Goal: Use online tool/utility: Utilize a website feature to perform a specific function

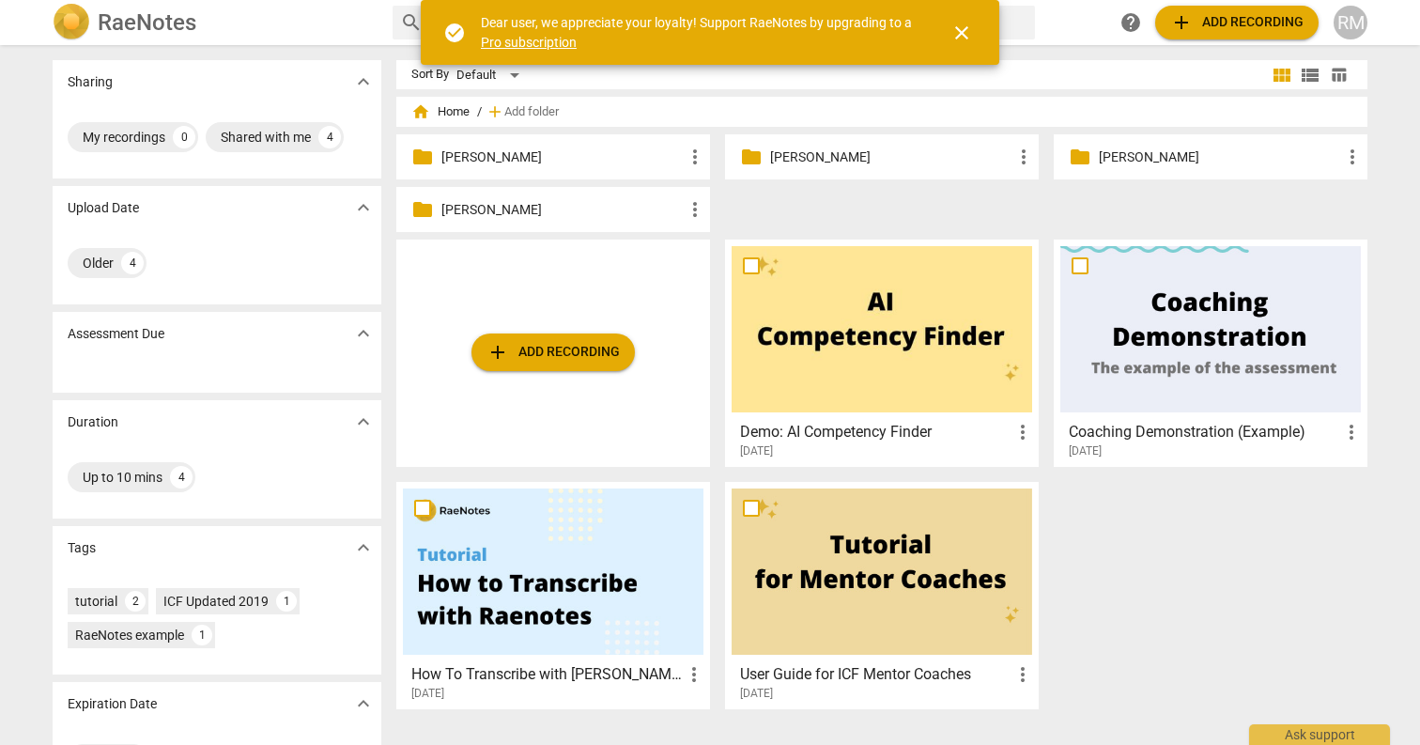
click at [966, 36] on span "close" at bounding box center [961, 33] width 23 height 23
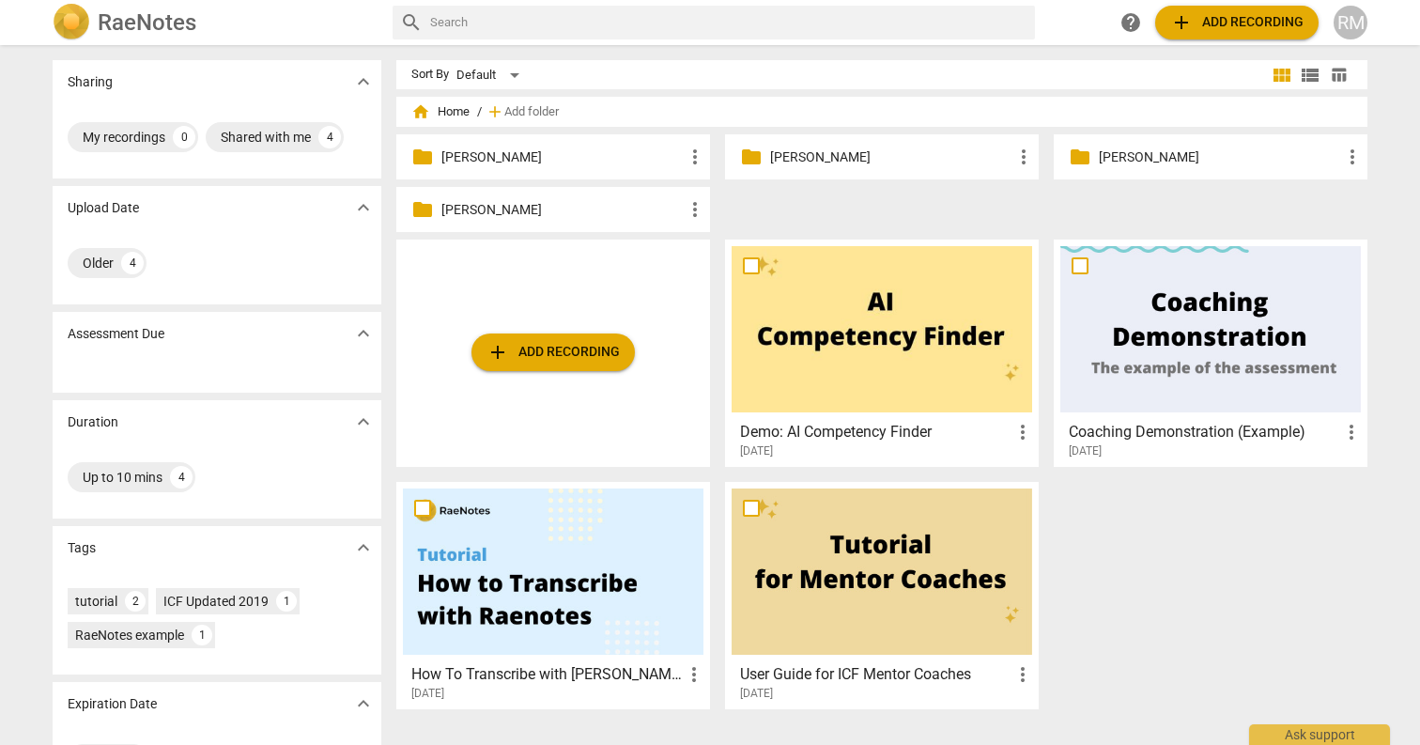
click at [805, 157] on p "[PERSON_NAME]" at bounding box center [891, 157] width 242 height 20
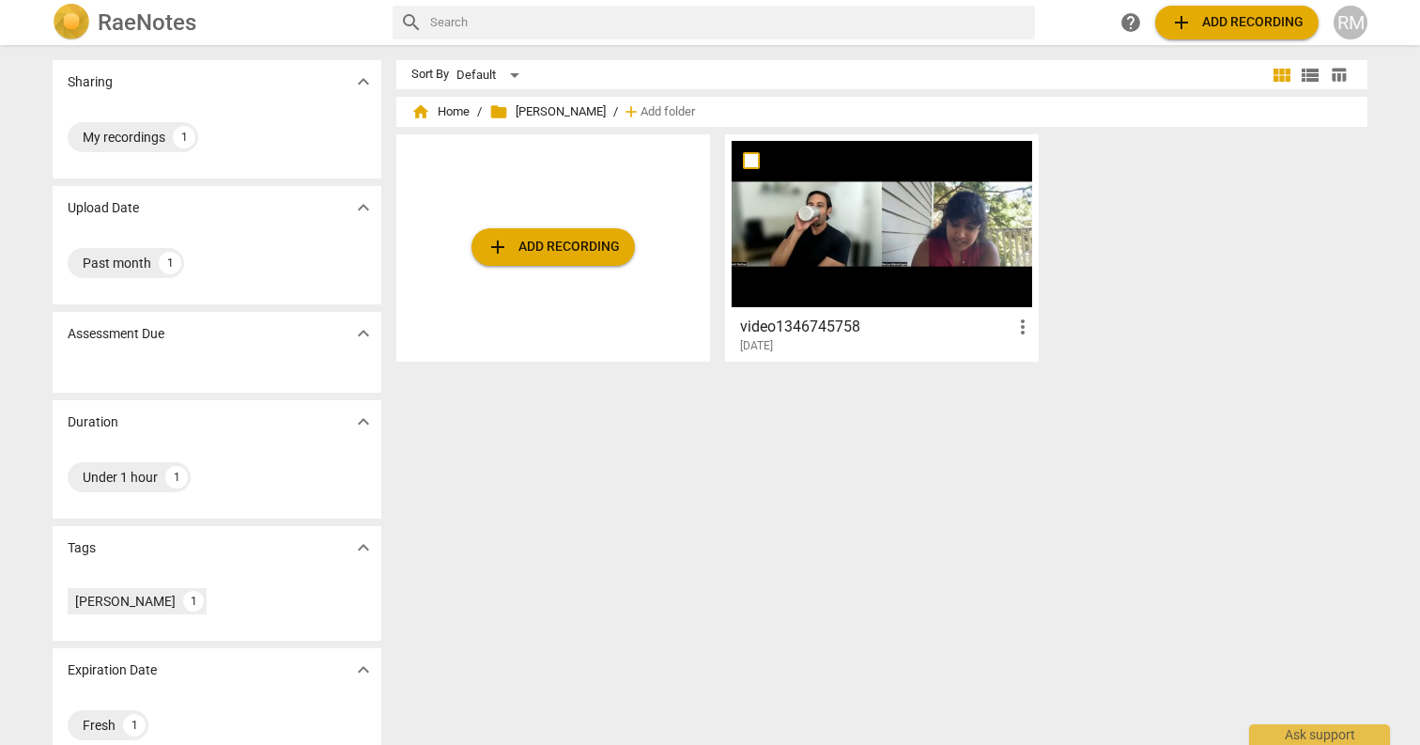
click at [667, 259] on div "add Add recording" at bounding box center [553, 247] width 314 height 227
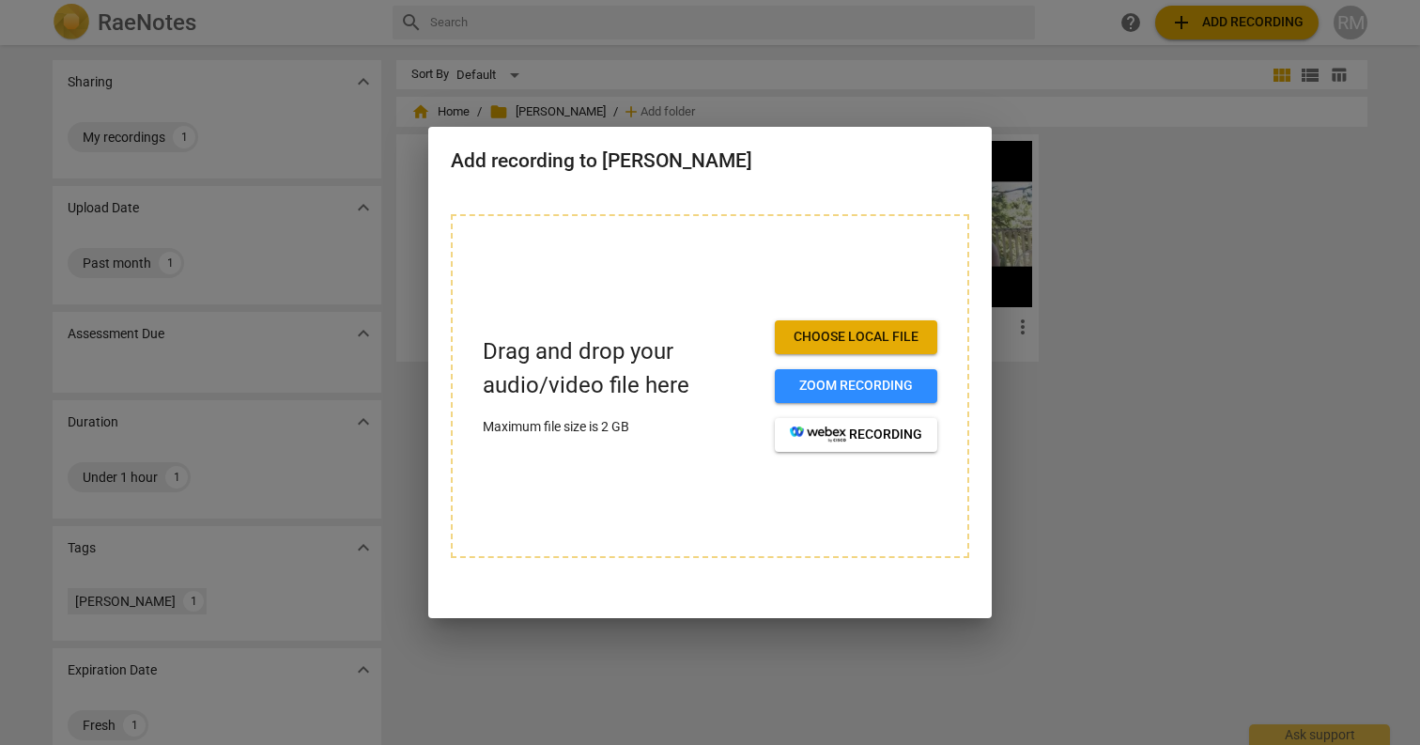
click at [1187, 527] on div at bounding box center [710, 372] width 1420 height 745
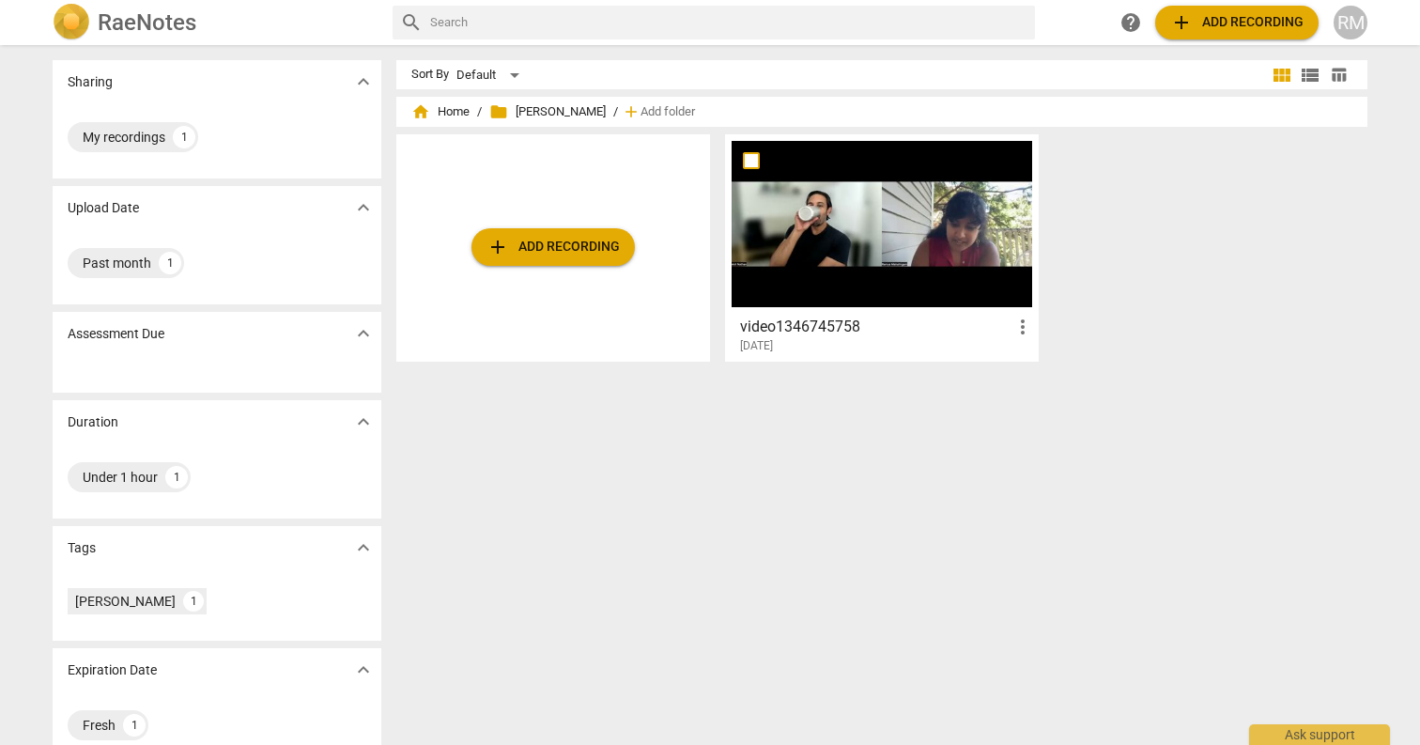
click at [580, 256] on span "add Add recording" at bounding box center [552, 247] width 133 height 23
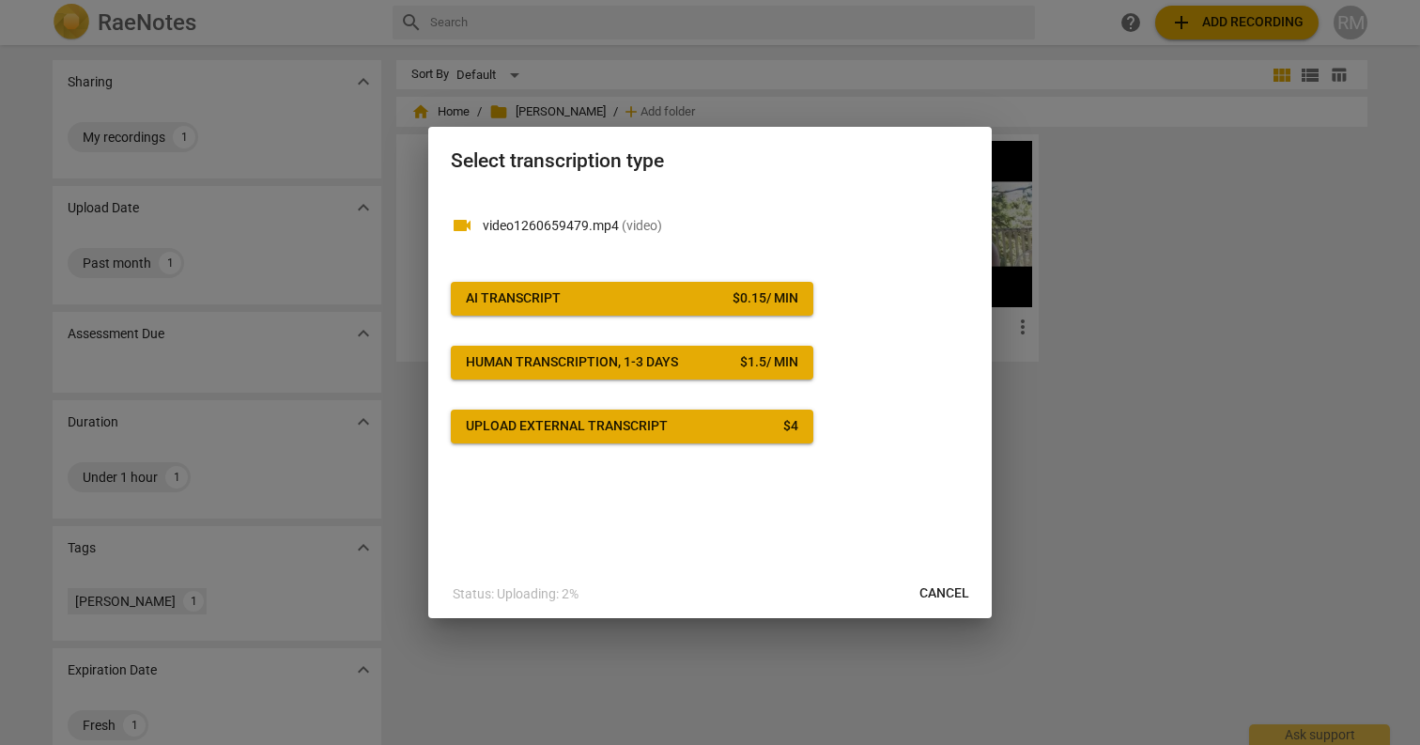
click at [679, 301] on span "AI Transcript $ 0.15 / min" at bounding box center [632, 298] width 332 height 19
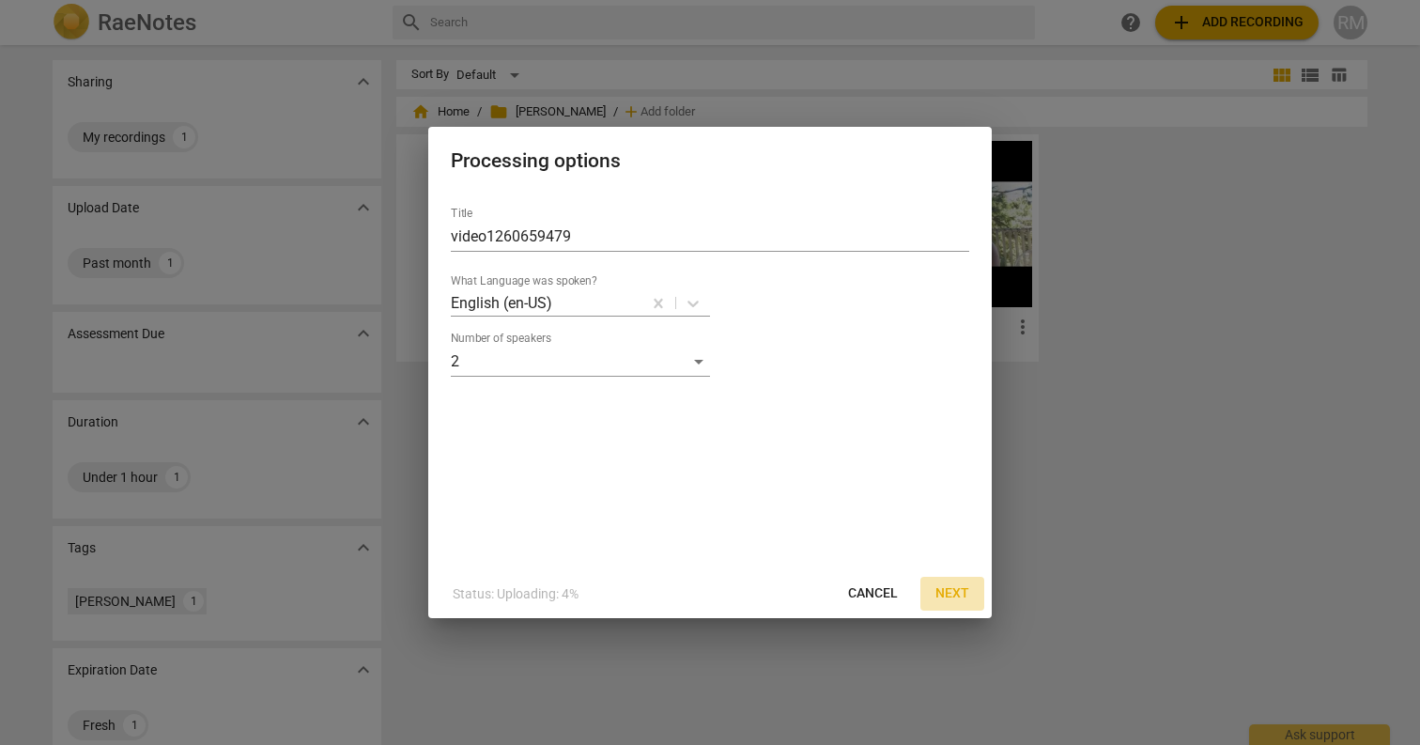
click at [971, 593] on button "Next" at bounding box center [952, 594] width 64 height 34
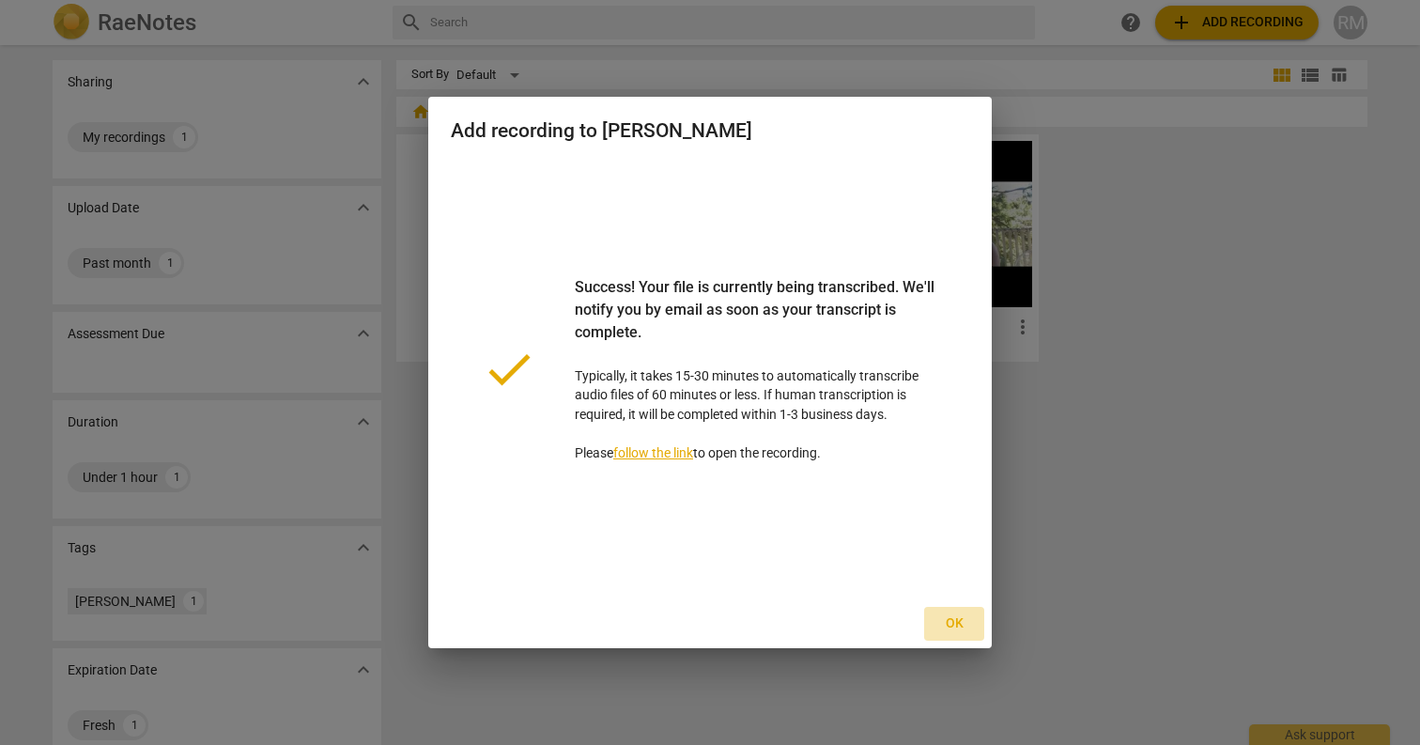
click at [951, 626] on span "Ok" at bounding box center [954, 623] width 30 height 19
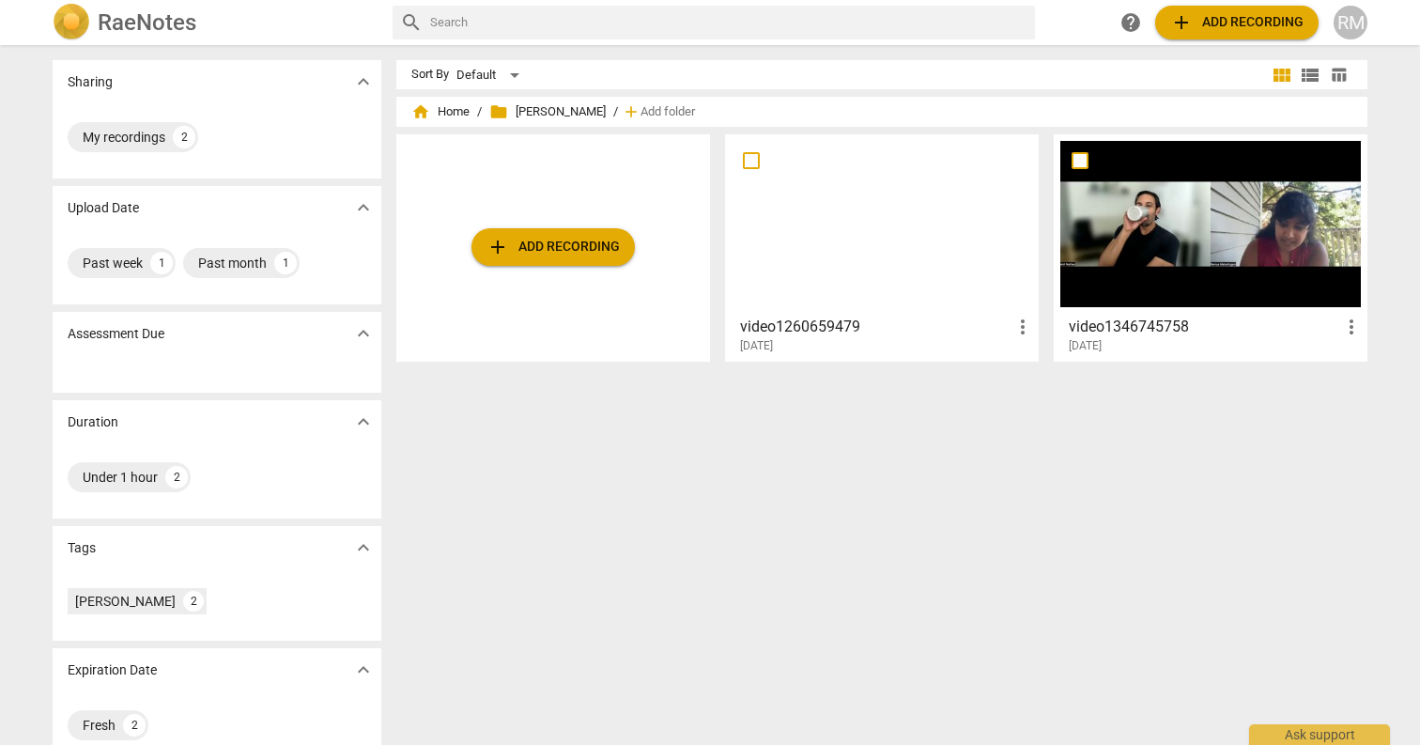
click at [918, 244] on div at bounding box center [882, 224] width 301 height 166
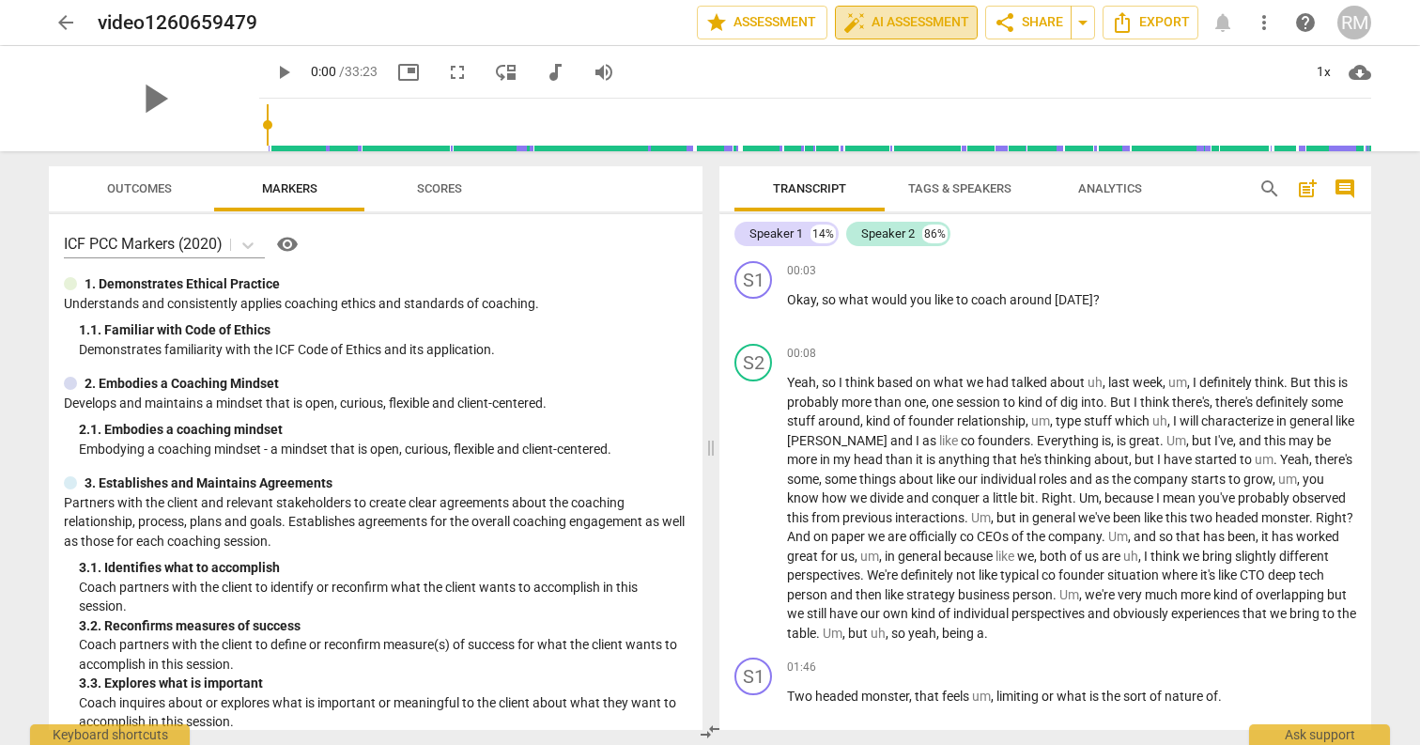
click at [918, 8] on button "auto_fix_high AI Assessment" at bounding box center [906, 23] width 143 height 34
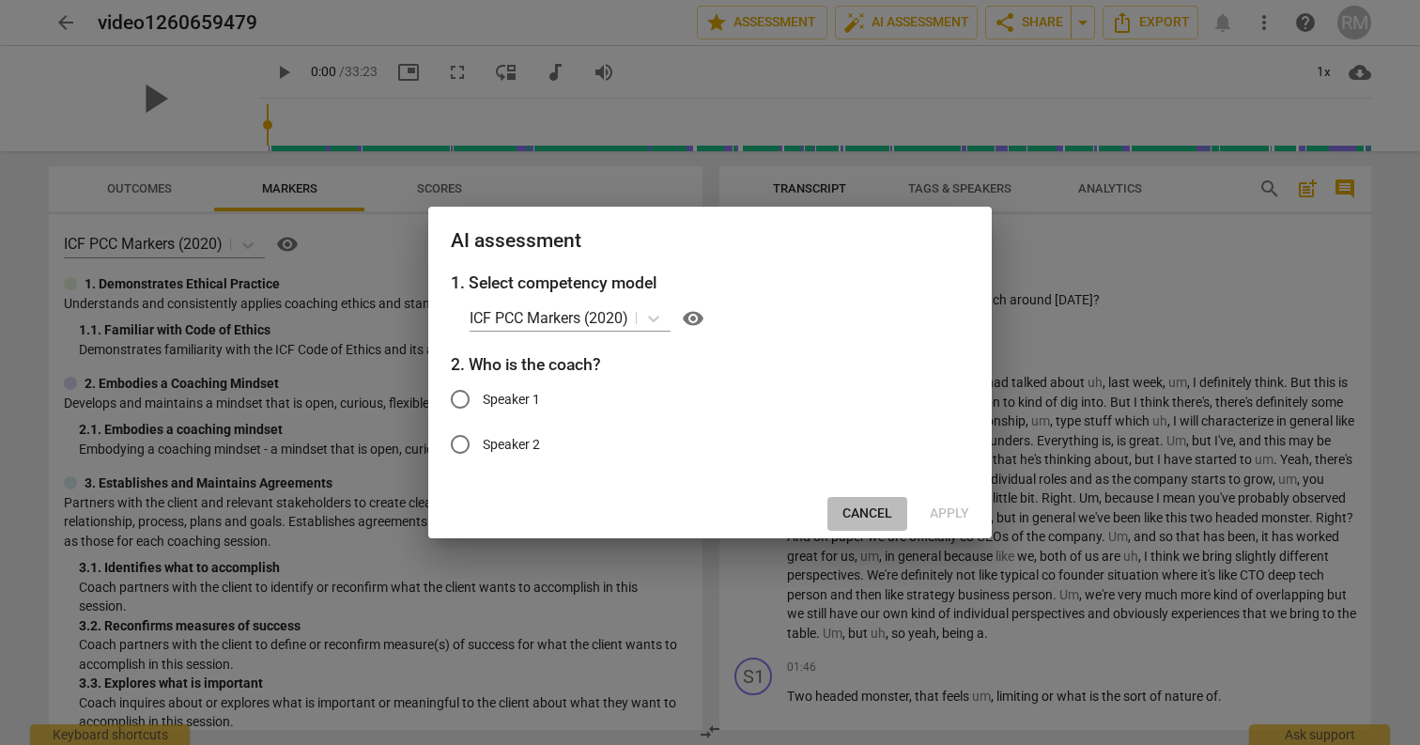
click at [856, 504] on span "Cancel" at bounding box center [867, 513] width 50 height 19
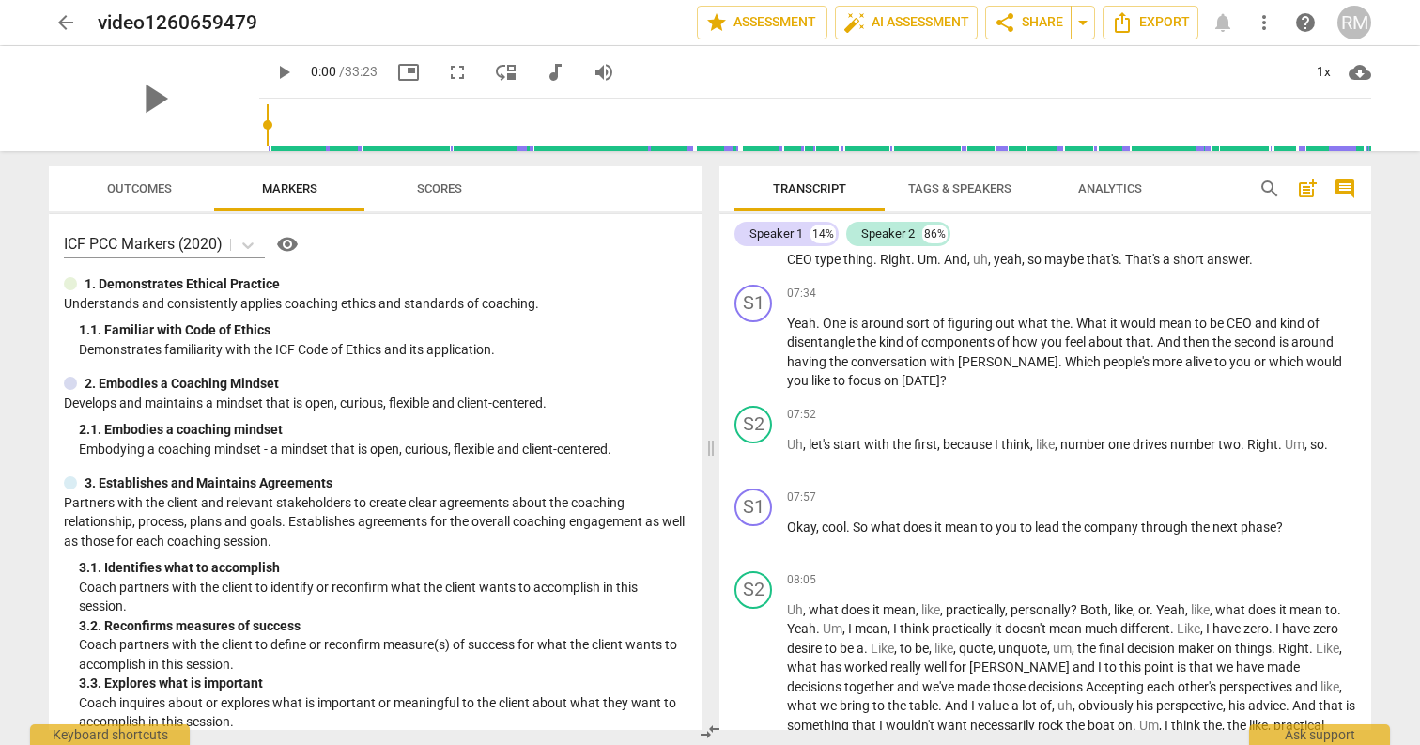
scroll to position [1997, 0]
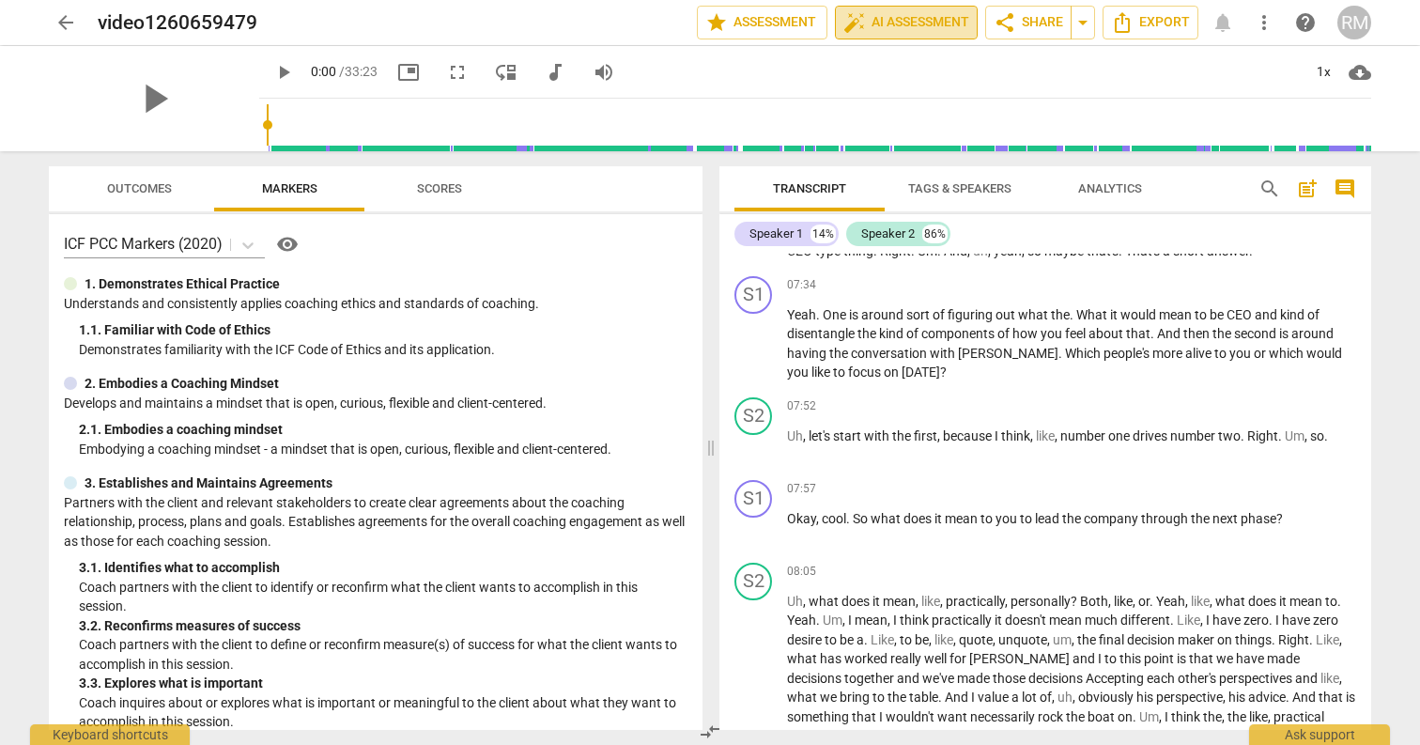
click at [887, 29] on span "auto_fix_high AI Assessment" at bounding box center [906, 22] width 126 height 23
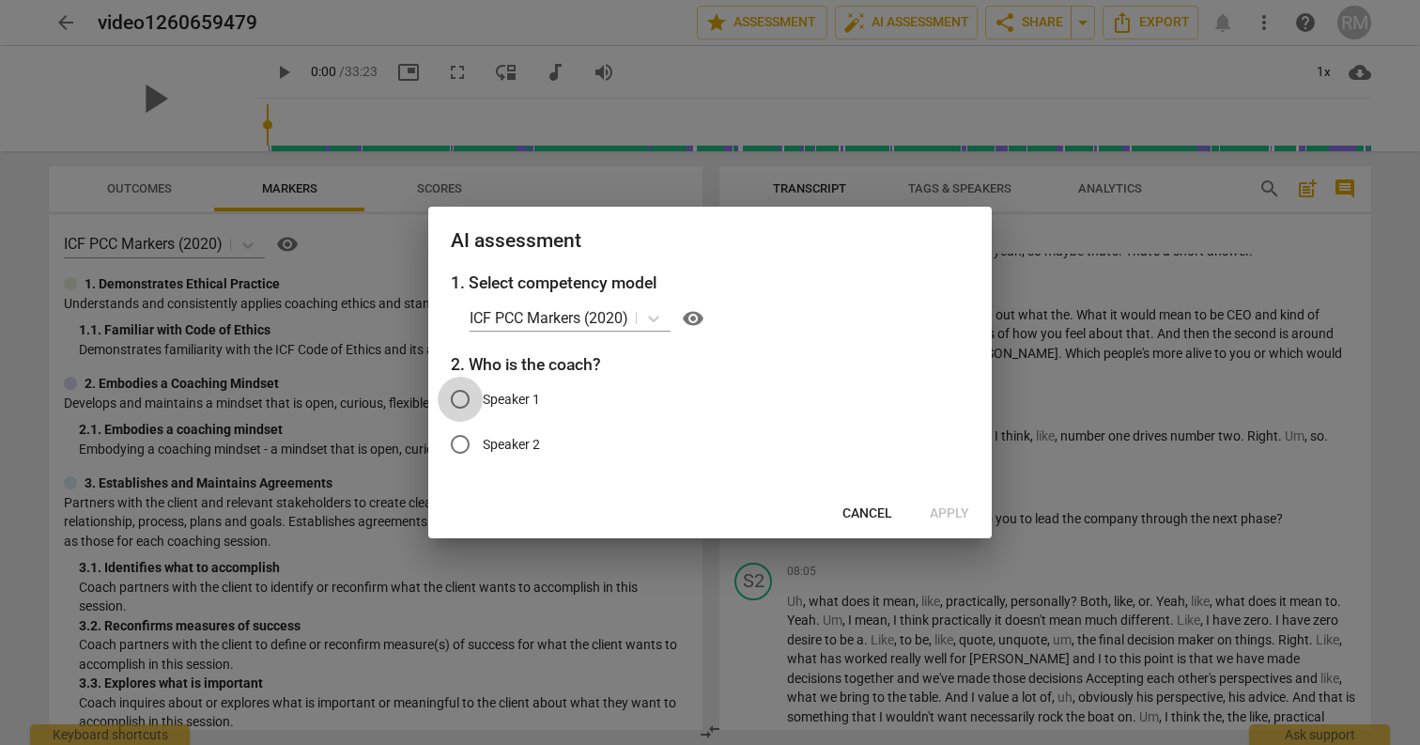
click at [461, 399] on input "Speaker 1" at bounding box center [460, 399] width 45 height 45
radio input "true"
click at [942, 510] on span "Apply" at bounding box center [949, 513] width 39 height 19
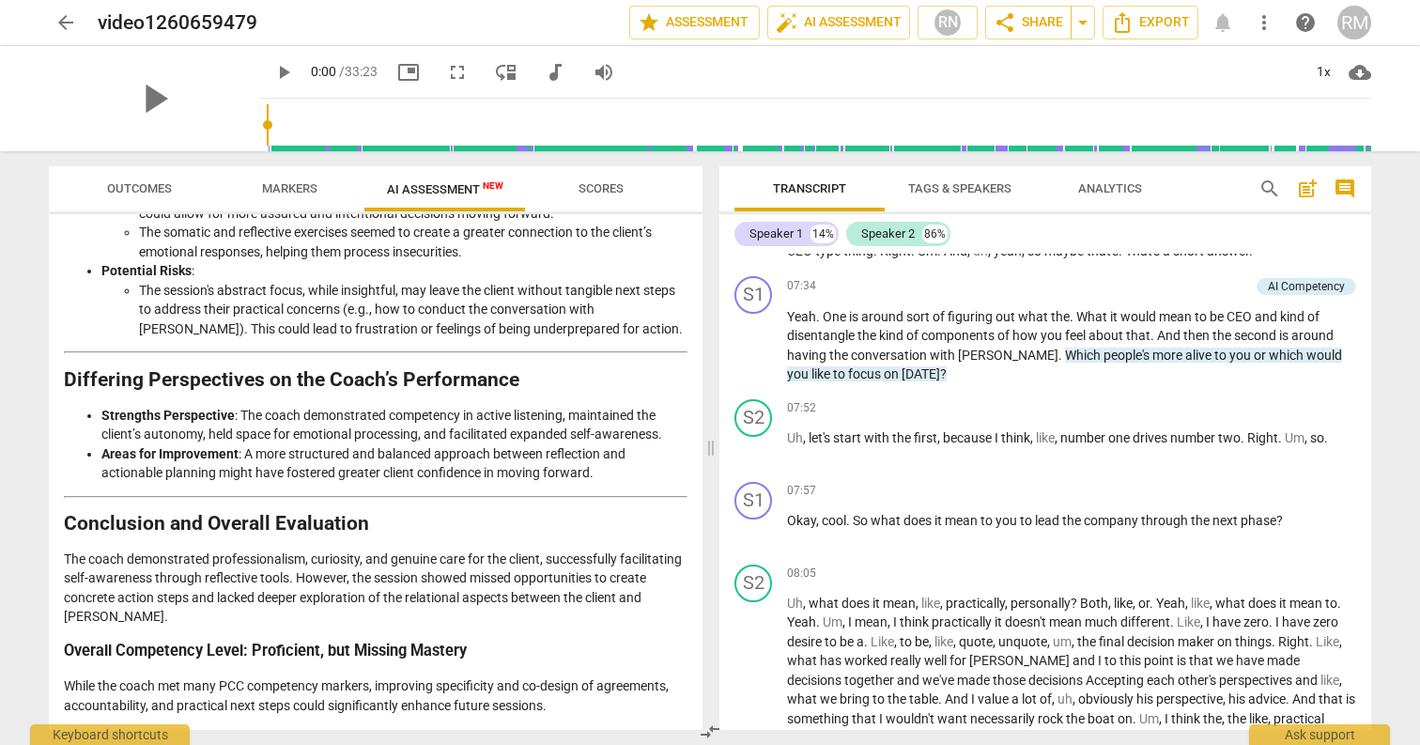
scroll to position [2955, 0]
